Goal: Transaction & Acquisition: Obtain resource

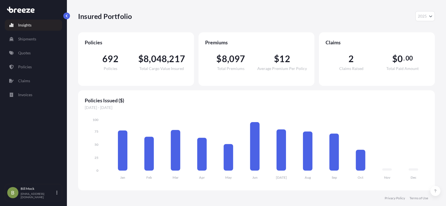
select select "2025"
click at [22, 51] on p "Quotes" at bounding box center [24, 53] width 13 height 6
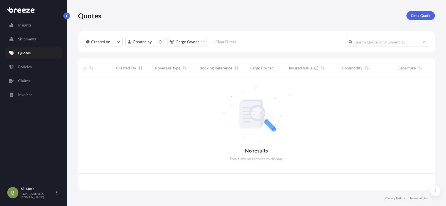
scroll to position [111, 353]
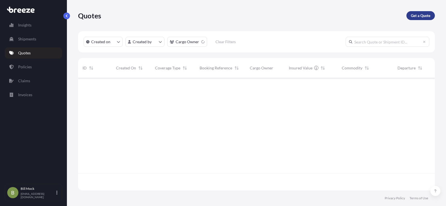
click at [413, 16] on p "Get a Quote" at bounding box center [421, 16] width 20 height 6
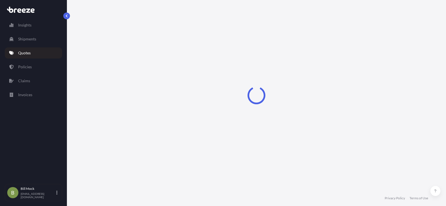
select select "Sea"
select select "1"
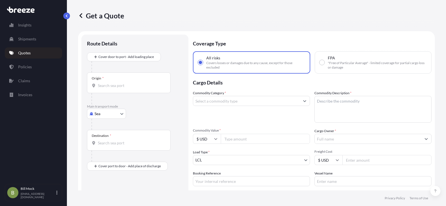
scroll to position [9, 0]
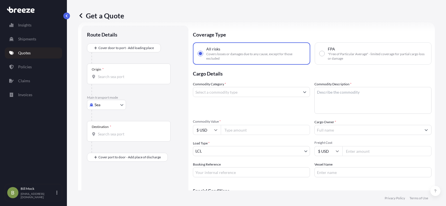
click at [111, 106] on body "Insights Shipments Quotes Policies Claims Invoices B [PERSON_NAME] [EMAIL_ADDRE…" at bounding box center [223, 103] width 446 height 206
click at [111, 137] on div "Road" at bounding box center [106, 139] width 35 height 10
select select "Road"
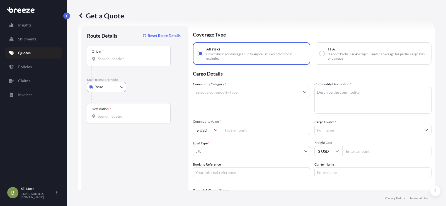
click at [109, 57] on input "Origin *" at bounding box center [131, 59] width 66 height 6
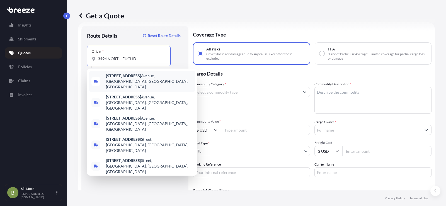
click at [129, 78] on b "[STREET_ADDRESS]" at bounding box center [123, 75] width 35 height 5
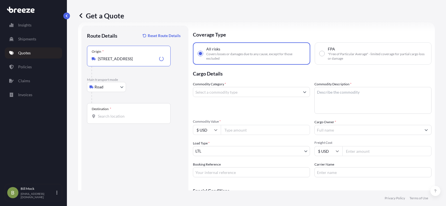
type input "[STREET_ADDRESS]"
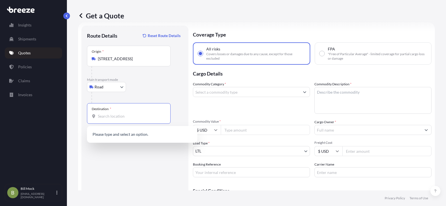
click at [115, 115] on input "Destination *" at bounding box center [131, 116] width 66 height 6
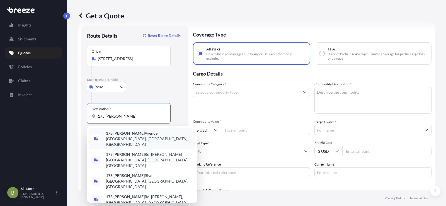
click at [149, 135] on span "[STREET_ADDRESS][PERSON_NAME]" at bounding box center [149, 138] width 87 height 17
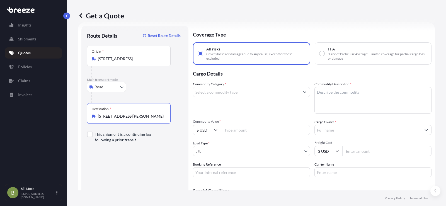
type input "[STREET_ADDRESS][PERSON_NAME]"
click at [212, 94] on input "Commodity Category *" at bounding box center [246, 92] width 106 height 10
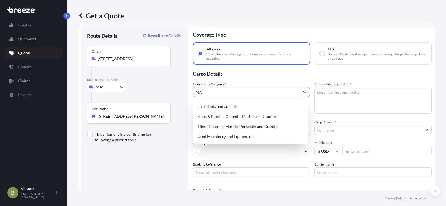
type input "M"
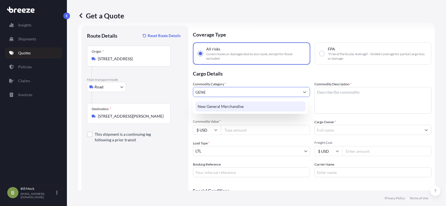
click at [227, 109] on div "New General Merchandise" at bounding box center [250, 106] width 110 height 10
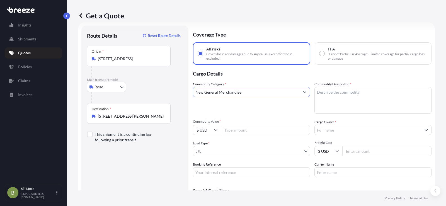
type input "New General Merchandise"
click at [328, 92] on textarea "Commodity Description *" at bounding box center [372, 100] width 117 height 27
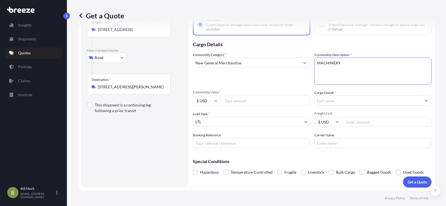
scroll to position [39, 0]
type textarea "MACHINERY"
click at [235, 102] on input "Commodity Value *" at bounding box center [265, 100] width 89 height 10
type input "13499.40"
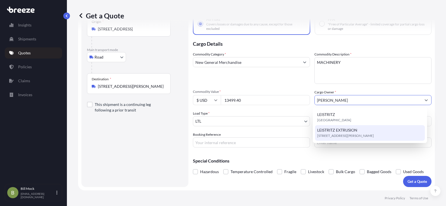
click at [338, 134] on span "[STREET_ADDRESS][PERSON_NAME]" at bounding box center [345, 136] width 57 height 6
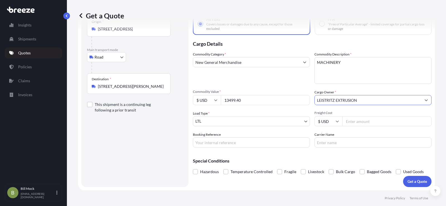
type input "LEISTRITZ EXTRUSION"
click at [221, 142] on input "Booking Reference" at bounding box center [251, 142] width 117 height 10
type input "487654"
type input "[PERSON_NAME] EXPRESS"
click at [413, 181] on p "Get a Quote" at bounding box center [418, 182] width 20 height 6
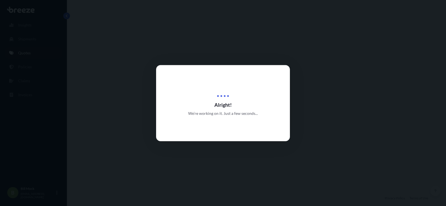
select select "Road"
select select "1"
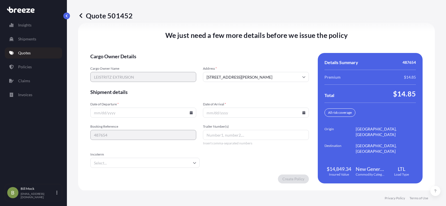
scroll to position [771, 0]
click at [190, 113] on icon at bounding box center [191, 111] width 3 height 3
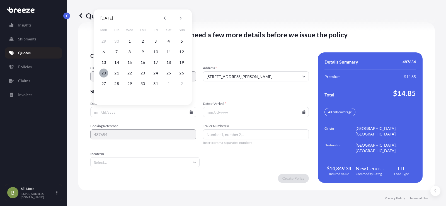
click at [103, 74] on button "20" at bounding box center [103, 73] width 9 height 9
type input "[DATE]"
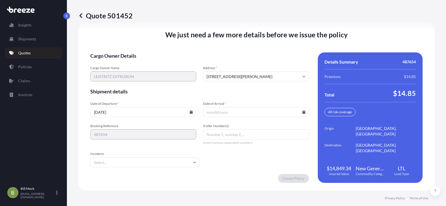
click at [301, 114] on input "Date of Arrival *" at bounding box center [256, 112] width 106 height 10
click at [302, 111] on icon at bounding box center [303, 111] width 3 height 3
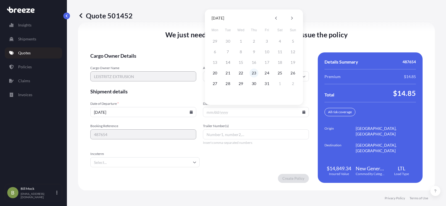
click at [255, 73] on button "23" at bounding box center [254, 73] width 9 height 9
type input "[DATE]"
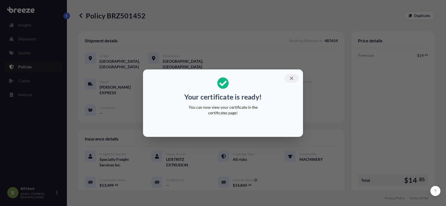
click at [291, 78] on icon "button" at bounding box center [291, 78] width 5 height 5
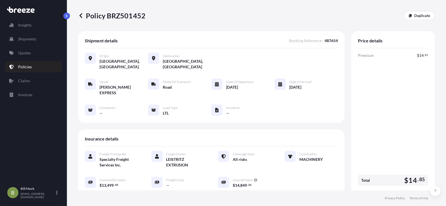
click at [118, 17] on p "Policy BRZ501452" at bounding box center [111, 15] width 67 height 9
copy p "BRZ501452"
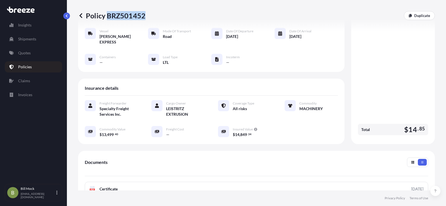
scroll to position [112, 0]
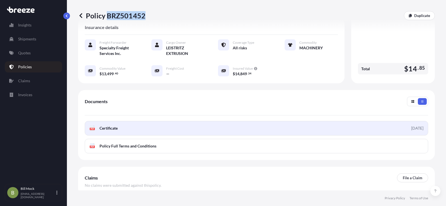
click at [135, 121] on link "PDF Certificate [DATE]" at bounding box center [256, 128] width 343 height 14
